Goal: Check status: Check status

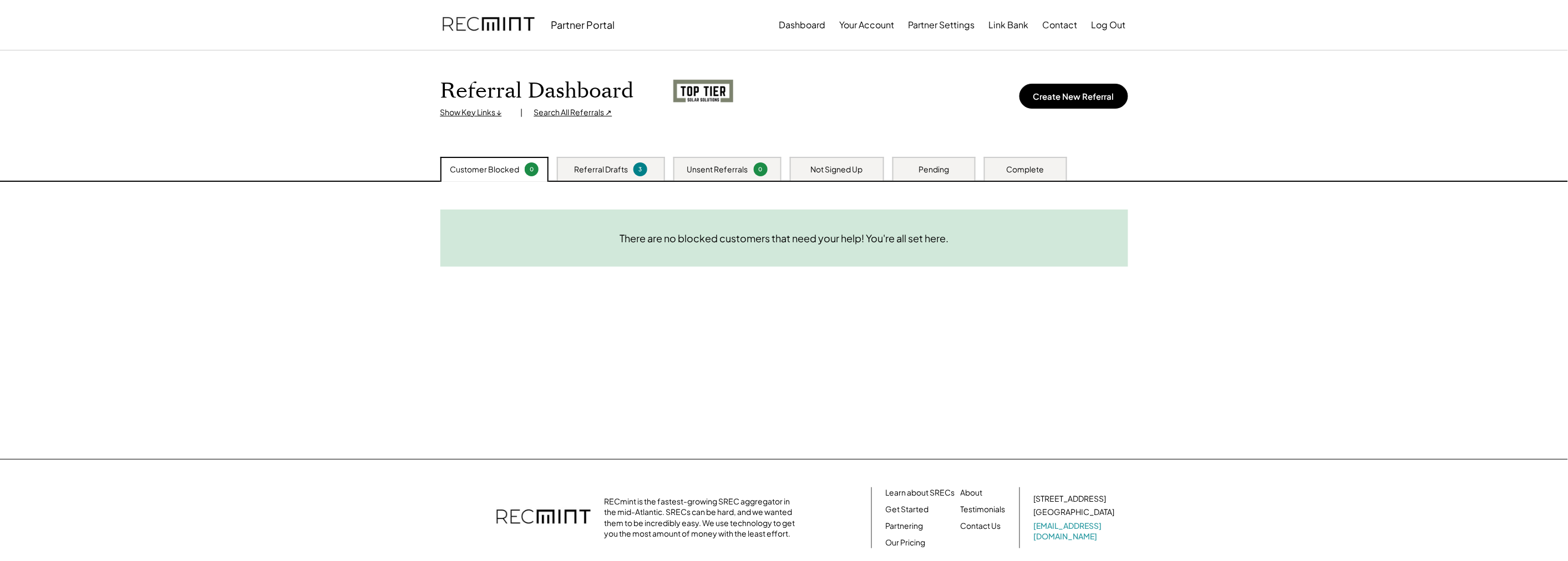
click at [930, 168] on div "Pending" at bounding box center [934, 170] width 31 height 11
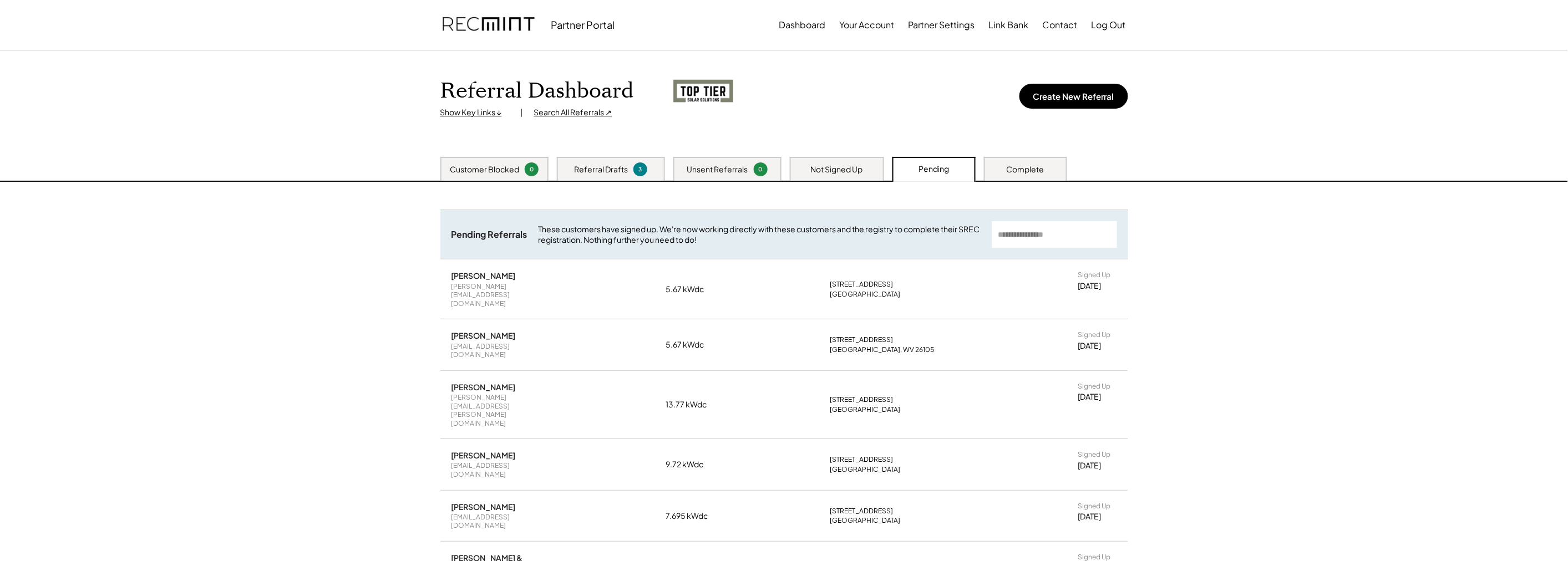
click at [1018, 237] on input "input" at bounding box center [1055, 235] width 125 height 27
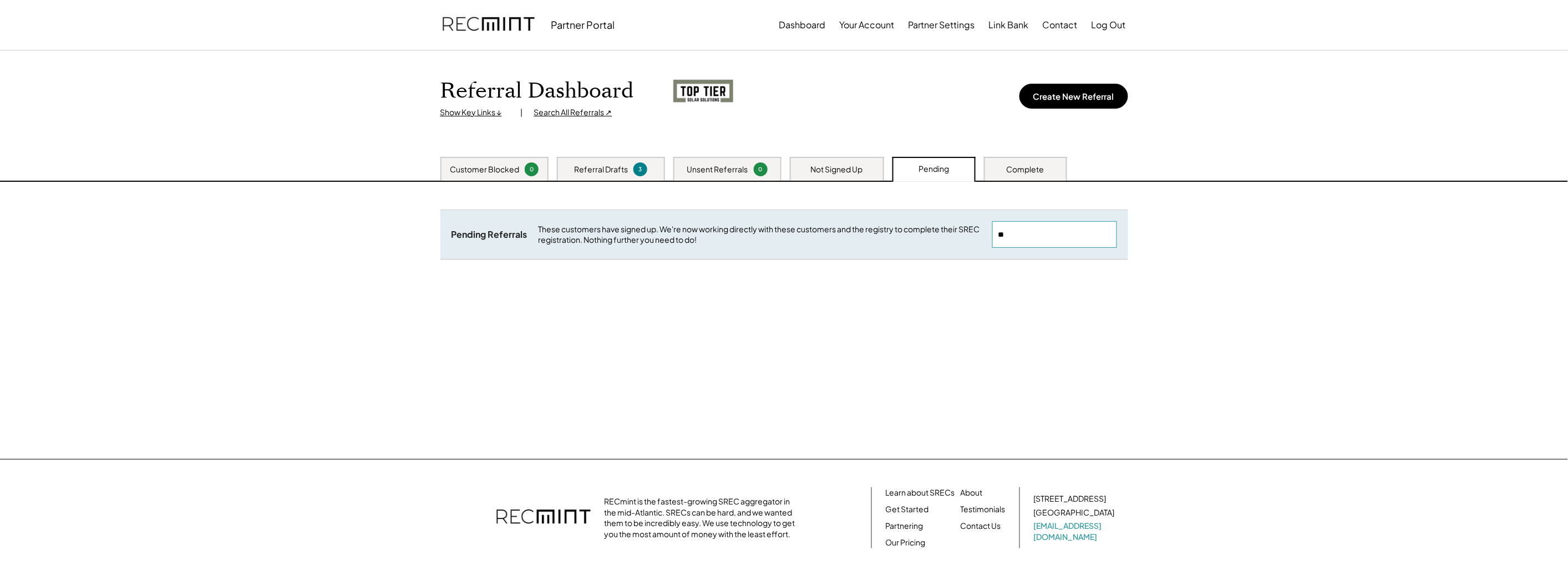
type input "*"
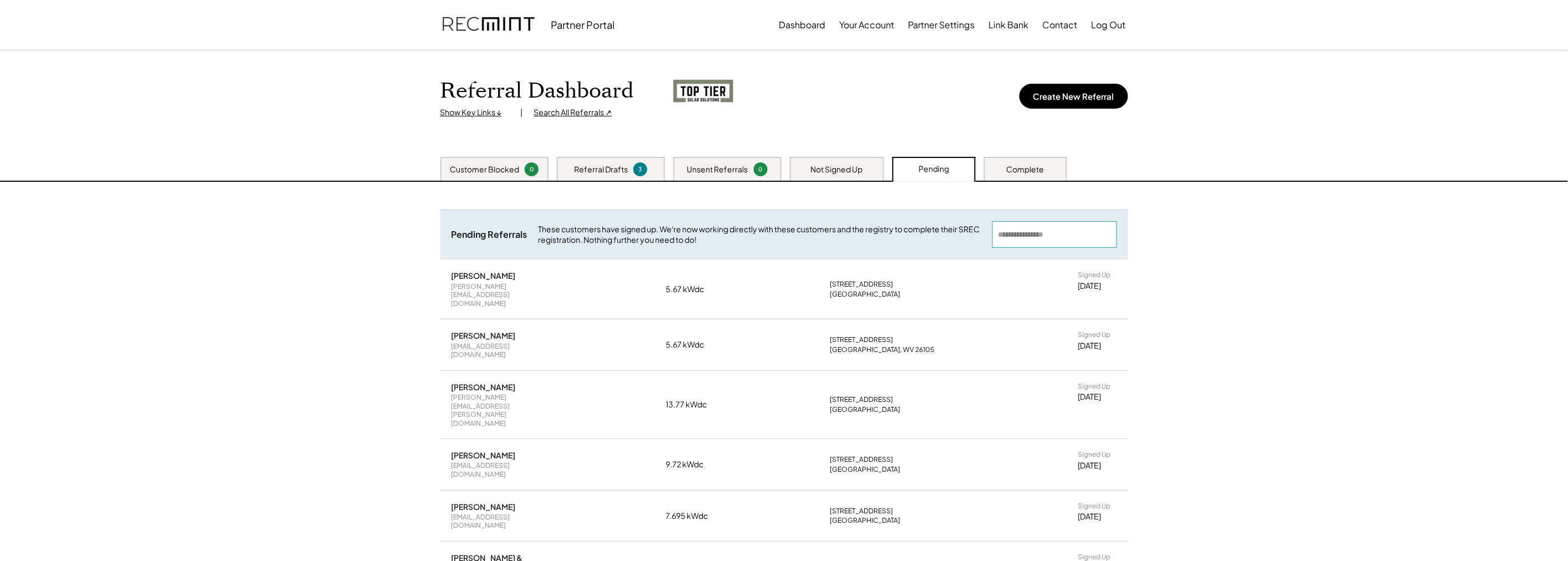
click at [1046, 160] on div "Complete" at bounding box center [1026, 168] width 83 height 24
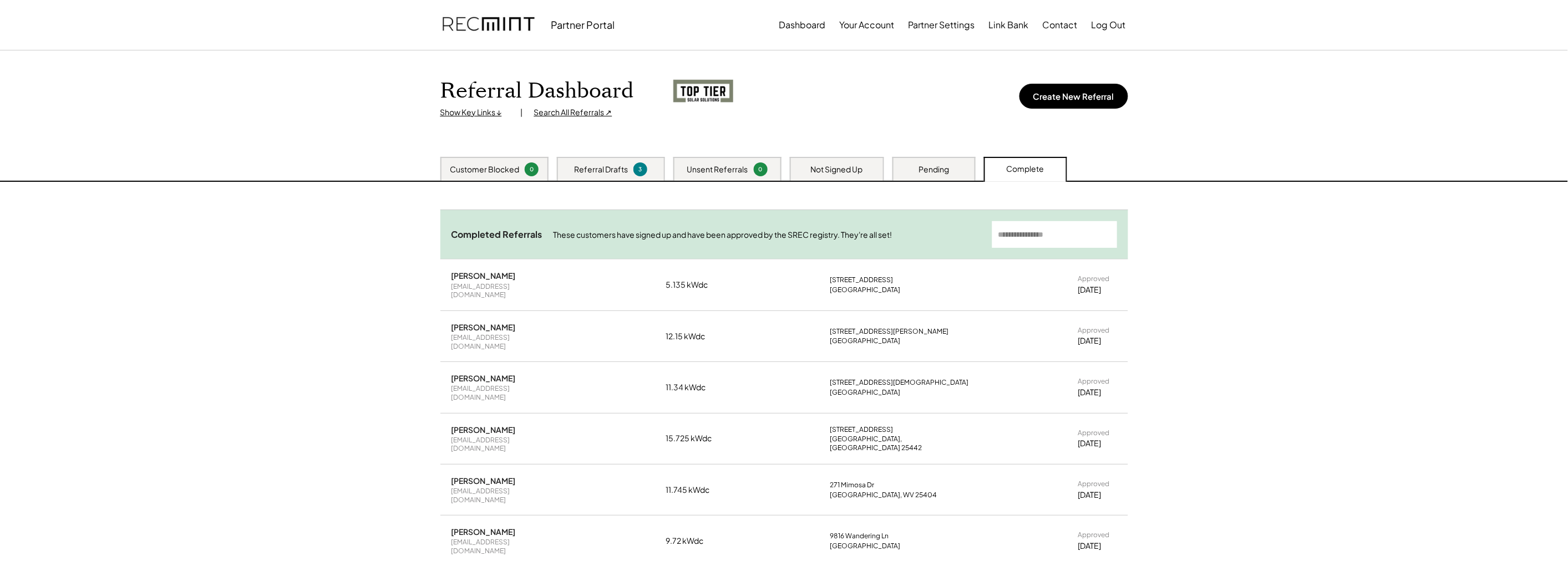
click at [1041, 237] on input "input" at bounding box center [1055, 235] width 125 height 27
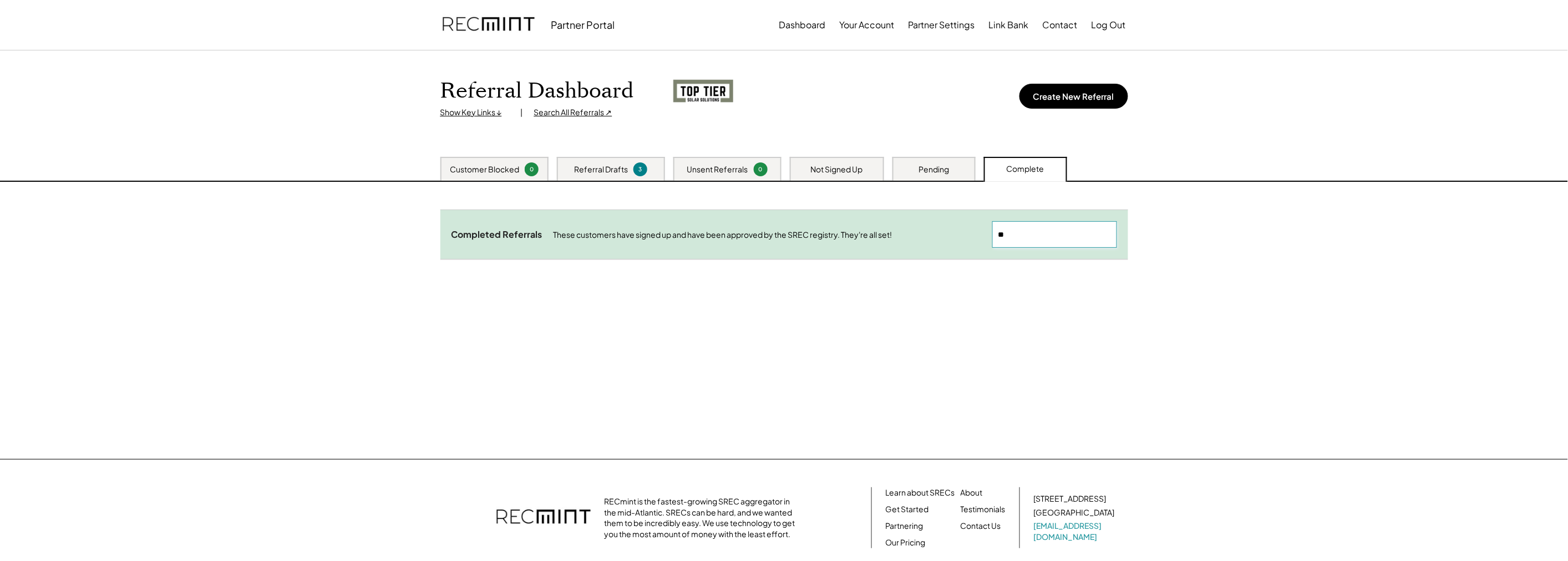
type input "*"
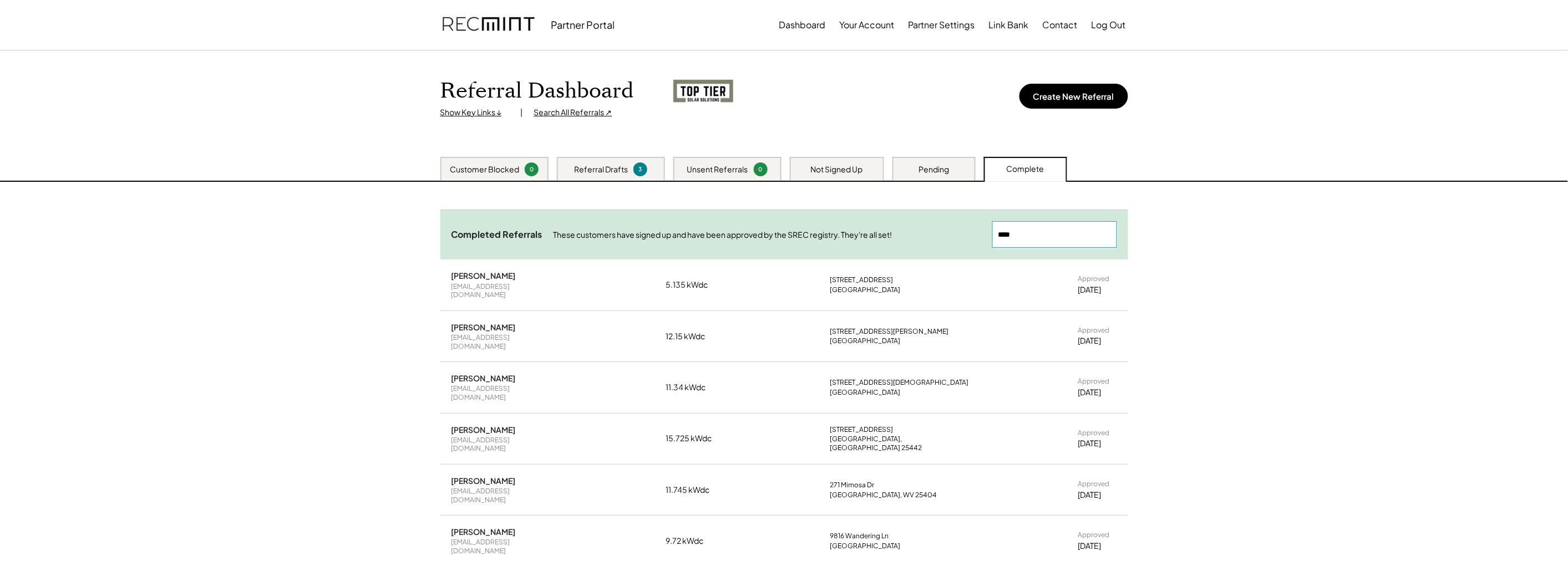
type input "*****"
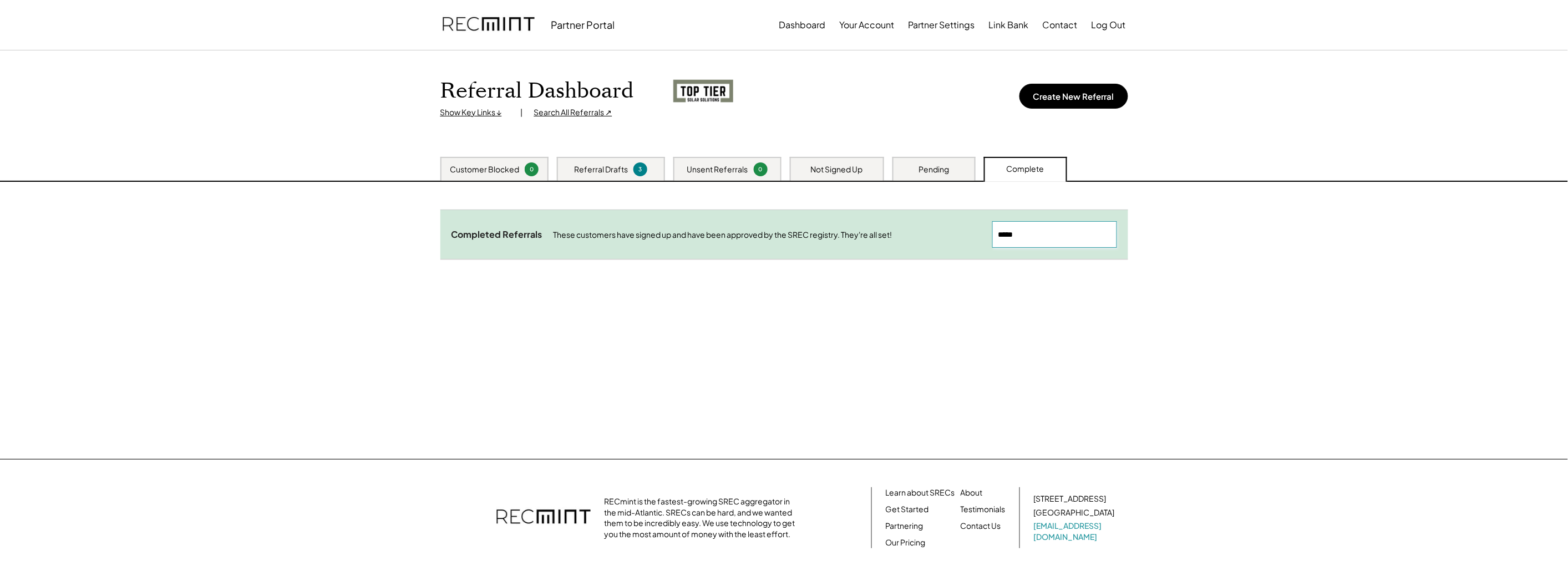
drag, startPoint x: 1034, startPoint y: 232, endPoint x: 946, endPoint y: 226, distance: 88.2
click at [946, 226] on div "Completed Referrals These customers have signed up and have been approved by th…" at bounding box center [784, 234] width 688 height 49
